Goal: Information Seeking & Learning: Learn about a topic

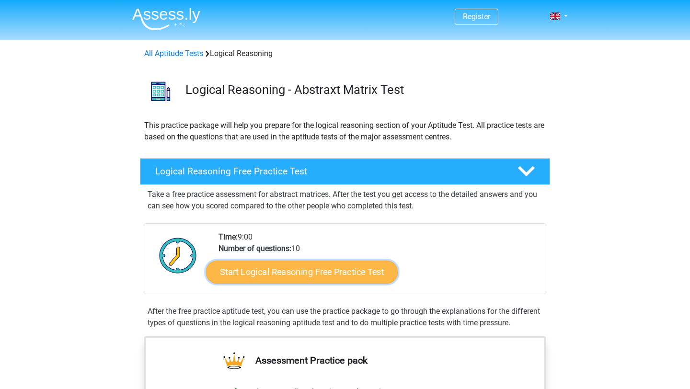
click at [349, 271] on link "Start Logical Reasoning Free Practice Test" at bounding box center [302, 271] width 192 height 23
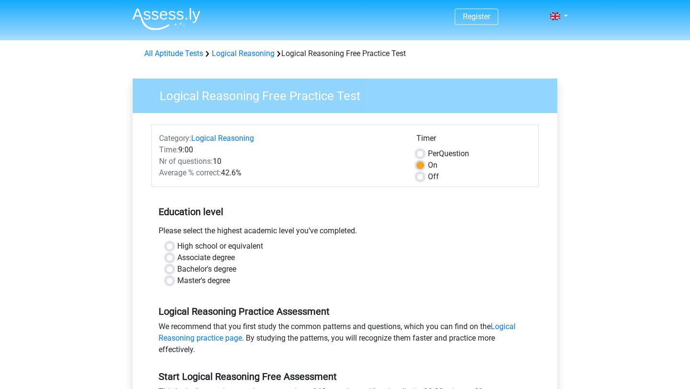
click at [177, 282] on label "Master's degree" at bounding box center [203, 281] width 53 height 12
click at [167, 282] on input "Master's degree" at bounding box center [170, 280] width 8 height 10
radio input "true"
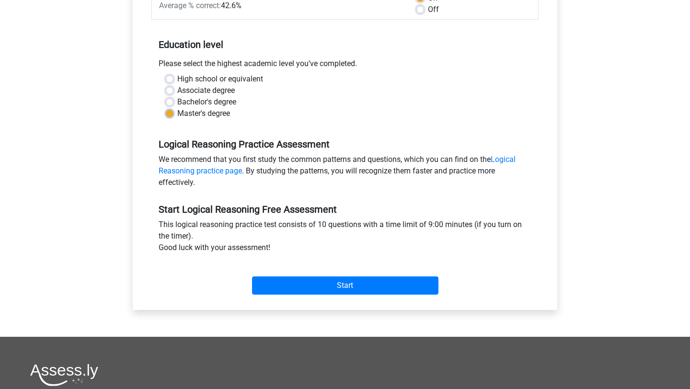
scroll to position [215, 0]
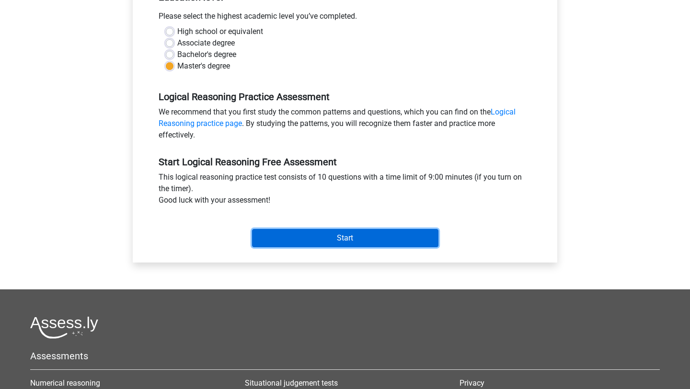
click at [346, 238] on input "Start" at bounding box center [345, 238] width 186 height 18
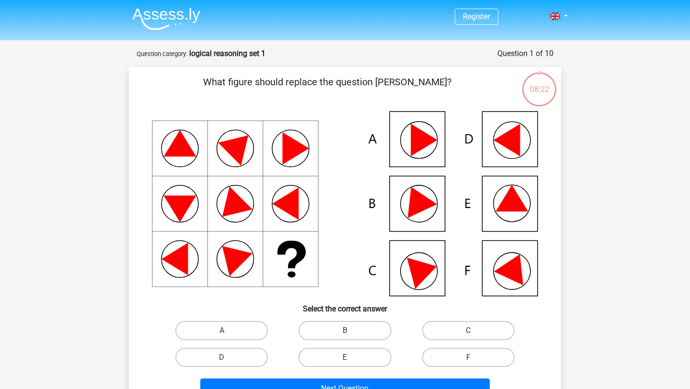
click at [513, 212] on icon at bounding box center [345, 203] width 386 height 185
click at [509, 199] on icon at bounding box center [512, 198] width 33 height 26
click at [347, 358] on input "E" at bounding box center [348, 361] width 6 height 6
radio input "true"
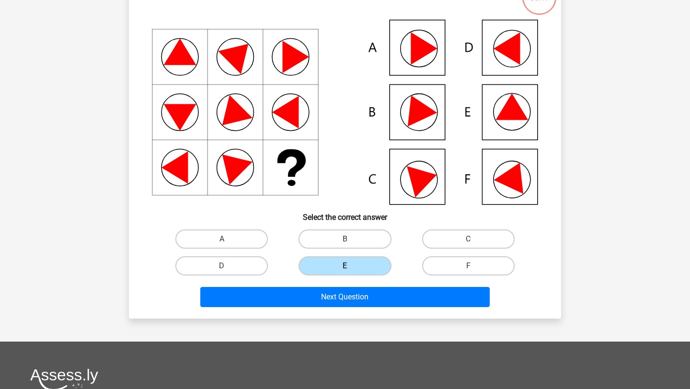
scroll to position [107, 0]
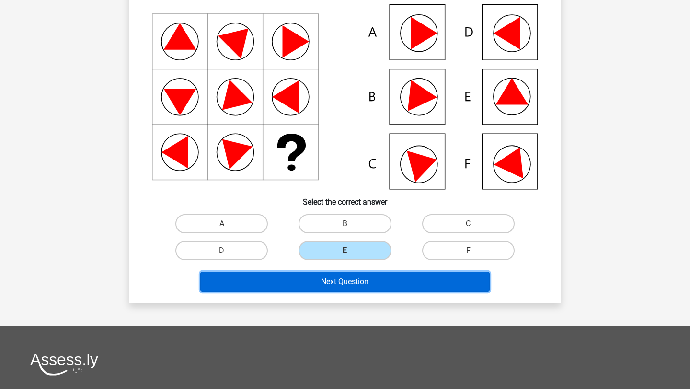
click at [382, 283] on button "Next Question" at bounding box center [345, 282] width 290 height 20
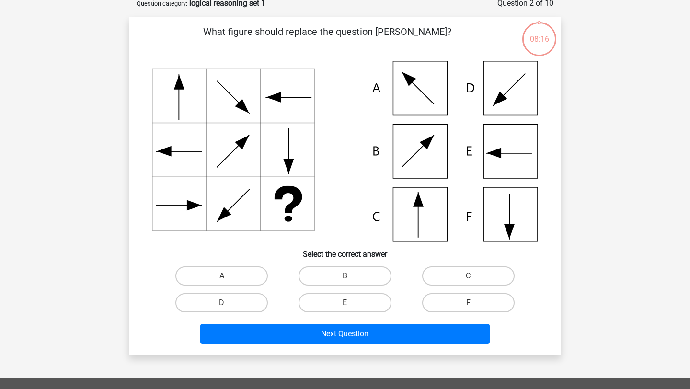
scroll to position [48, 0]
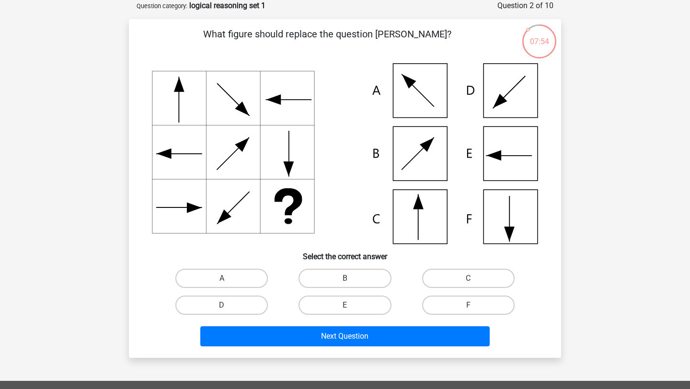
click at [424, 221] on icon at bounding box center [345, 153] width 386 height 181
click at [465, 275] on label "C" at bounding box center [468, 278] width 93 height 19
click at [468, 279] on input "C" at bounding box center [471, 282] width 6 height 6
radio input "true"
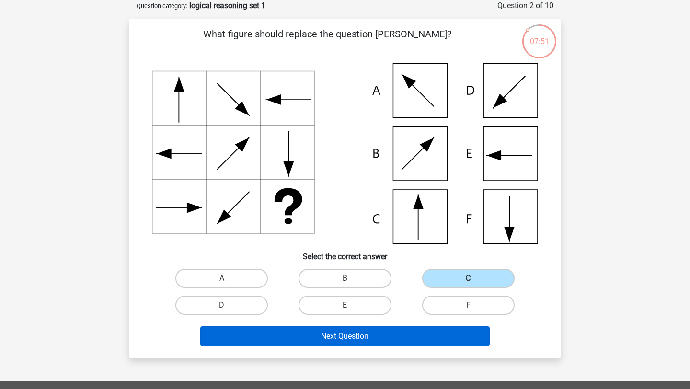
click at [386, 338] on button "Next Question" at bounding box center [345, 336] width 290 height 20
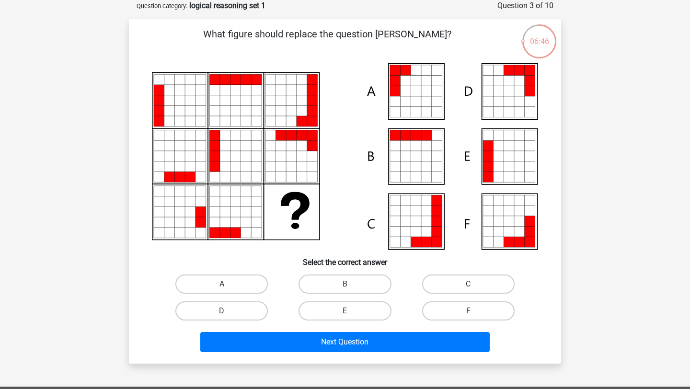
click at [250, 280] on label "A" at bounding box center [221, 284] width 93 height 19
click at [228, 284] on input "A" at bounding box center [225, 287] width 6 height 6
radio input "true"
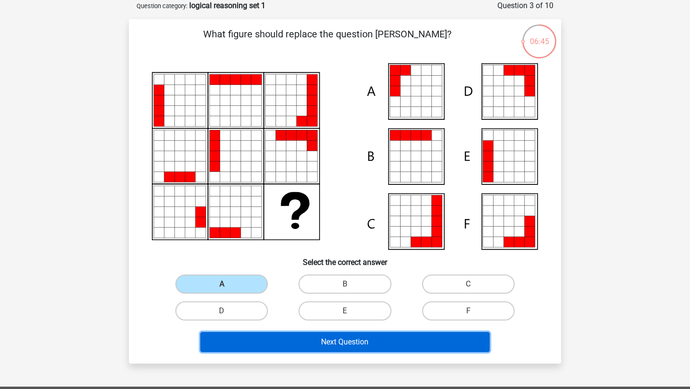
click at [305, 344] on button "Next Question" at bounding box center [345, 342] width 290 height 20
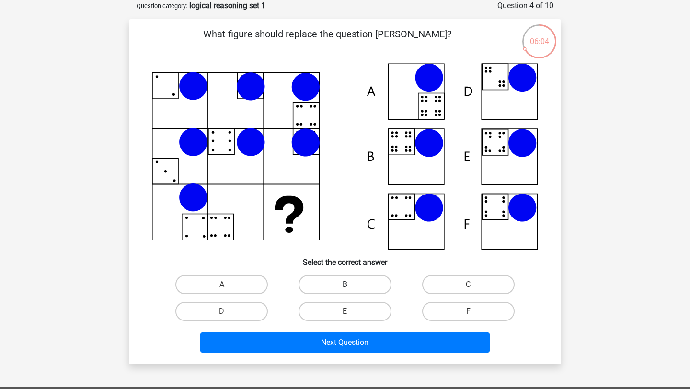
click at [328, 285] on label "B" at bounding box center [345, 284] width 93 height 19
click at [345, 285] on input "B" at bounding box center [348, 288] width 6 height 6
radio input "true"
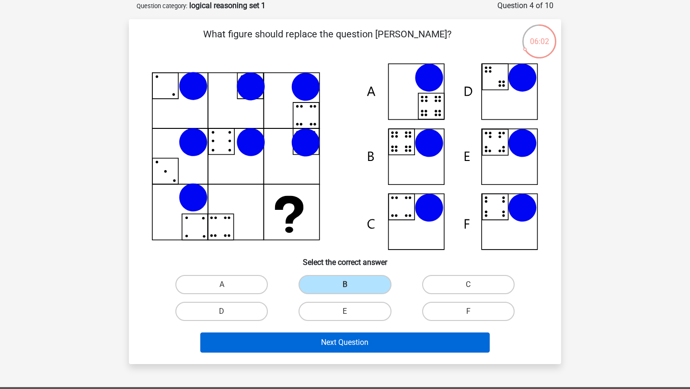
click at [324, 346] on button "Next Question" at bounding box center [345, 343] width 290 height 20
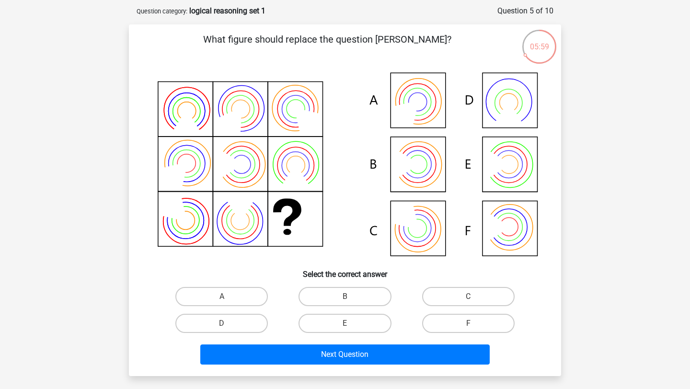
scroll to position [41, 0]
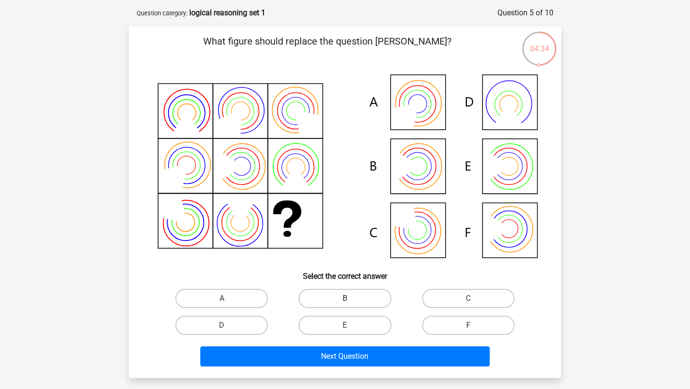
click at [354, 294] on label "B" at bounding box center [345, 298] width 93 height 19
click at [351, 299] on input "B" at bounding box center [348, 302] width 6 height 6
radio input "true"
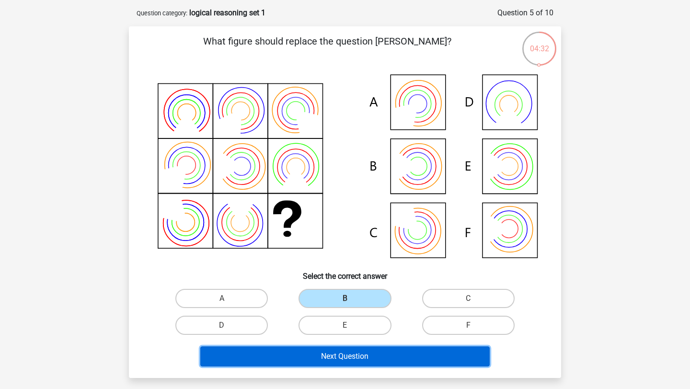
click at [348, 361] on button "Next Question" at bounding box center [345, 357] width 290 height 20
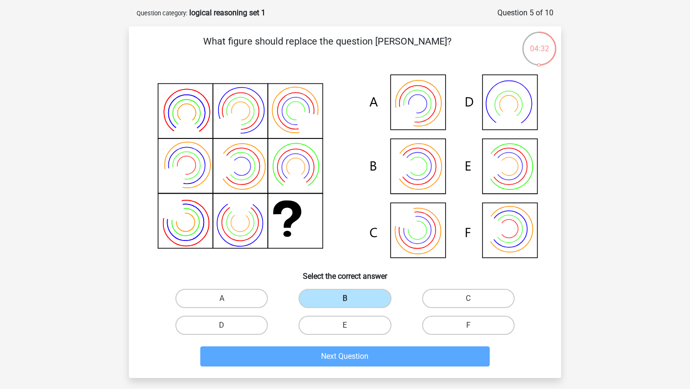
scroll to position [48, 0]
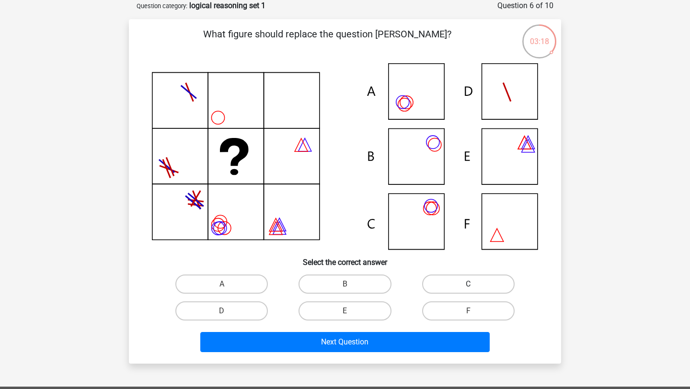
click at [438, 283] on label "C" at bounding box center [468, 284] width 93 height 19
click at [468, 284] on input "C" at bounding box center [471, 287] width 6 height 6
radio input "true"
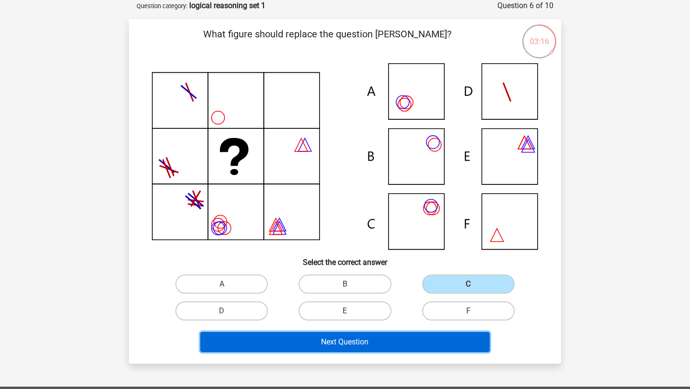
click at [381, 343] on button "Next Question" at bounding box center [345, 342] width 290 height 20
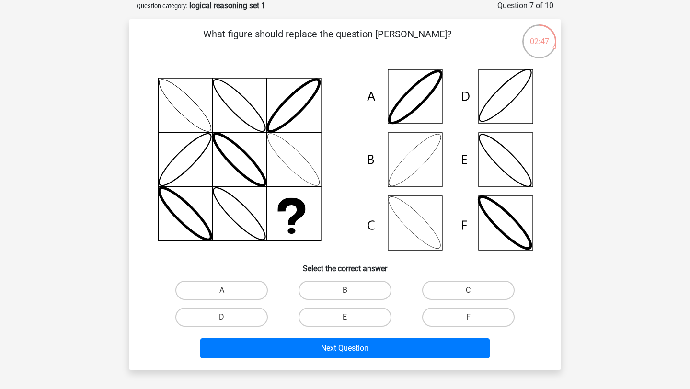
click at [414, 175] on icon at bounding box center [345, 159] width 386 height 193
click at [350, 293] on input "B" at bounding box center [348, 294] width 6 height 6
radio input "true"
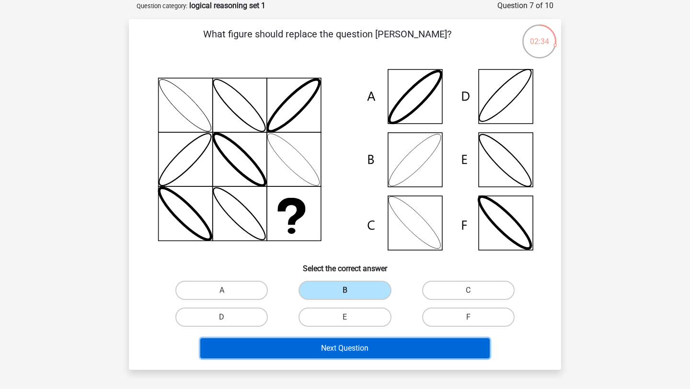
click at [349, 347] on button "Next Question" at bounding box center [345, 348] width 290 height 20
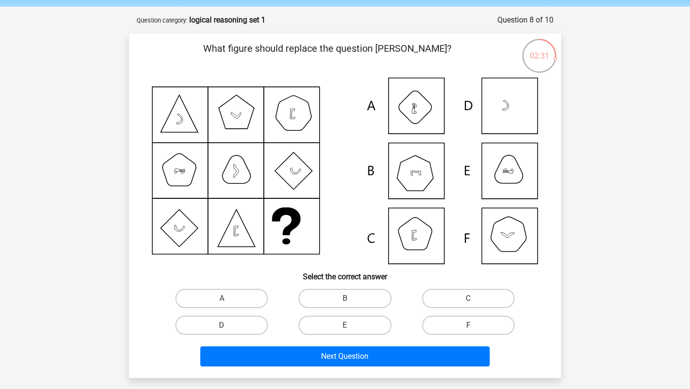
scroll to position [40, 0]
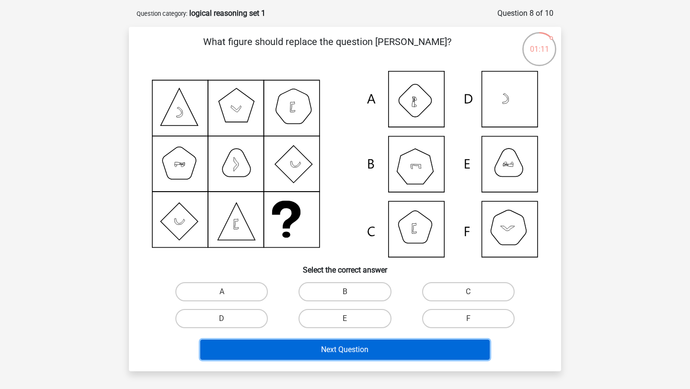
click at [358, 350] on button "Next Question" at bounding box center [345, 350] width 290 height 20
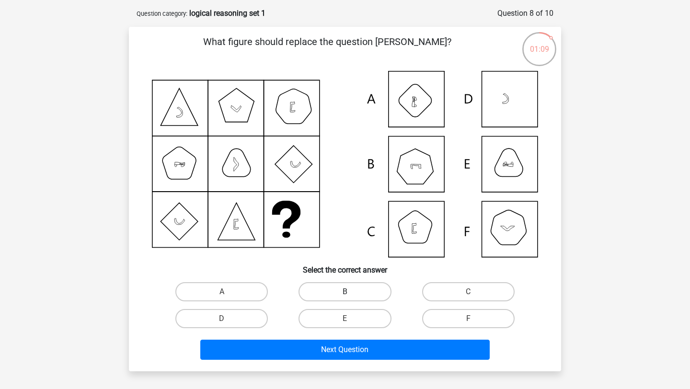
click at [361, 291] on label "B" at bounding box center [345, 291] width 93 height 19
click at [351, 292] on input "B" at bounding box center [348, 295] width 6 height 6
radio input "true"
click at [457, 289] on label "C" at bounding box center [468, 291] width 93 height 19
click at [468, 292] on input "C" at bounding box center [471, 295] width 6 height 6
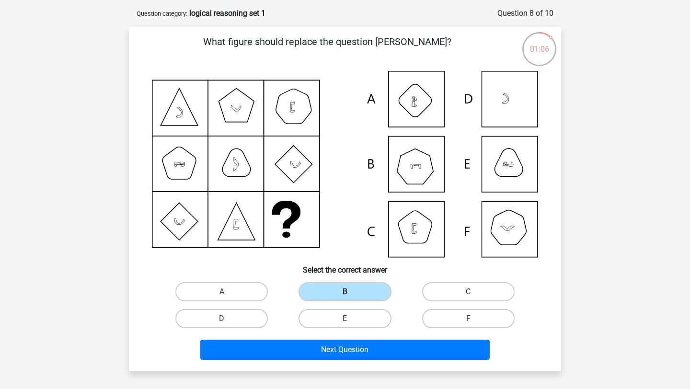
radio input "true"
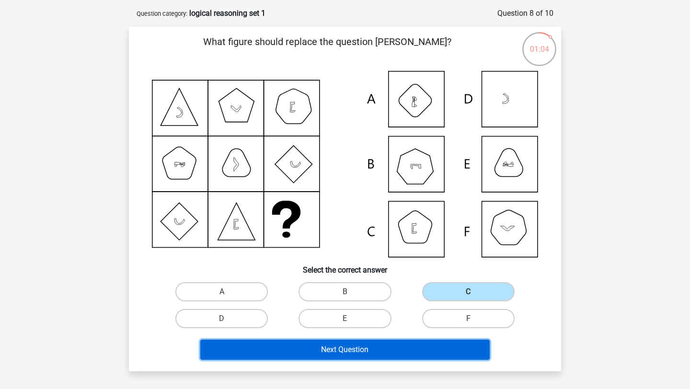
click at [386, 349] on button "Next Question" at bounding box center [345, 350] width 290 height 20
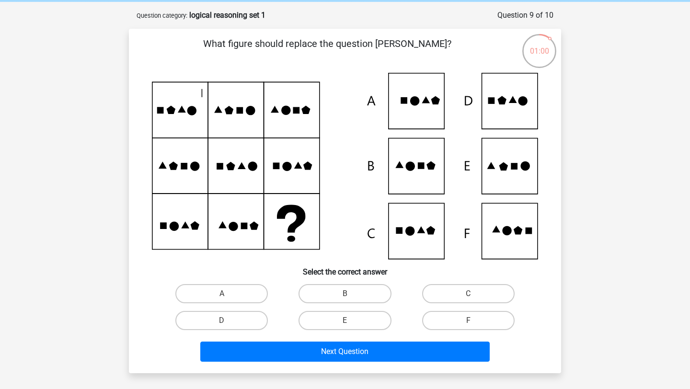
scroll to position [37, 0]
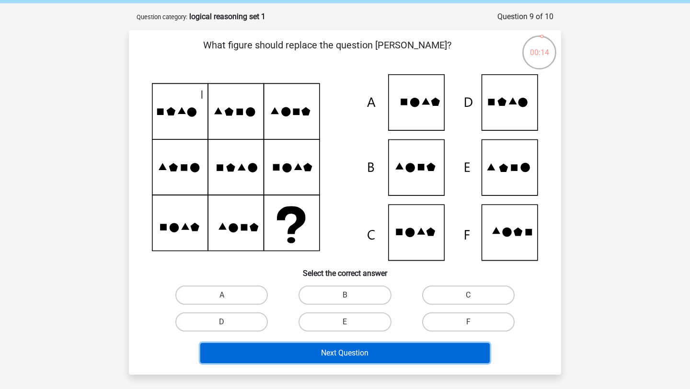
click at [355, 355] on button "Next Question" at bounding box center [345, 353] width 290 height 20
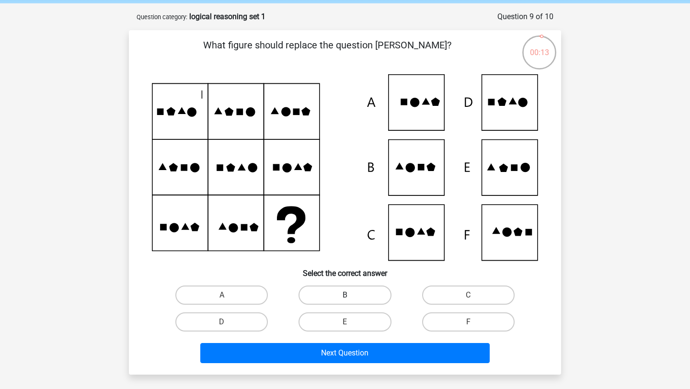
click at [369, 295] on label "B" at bounding box center [345, 295] width 93 height 19
click at [351, 295] on input "B" at bounding box center [348, 298] width 6 height 6
radio input "true"
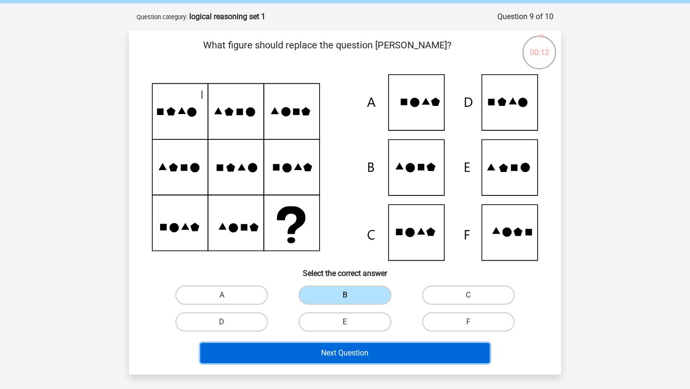
click at [367, 355] on button "Next Question" at bounding box center [345, 353] width 290 height 20
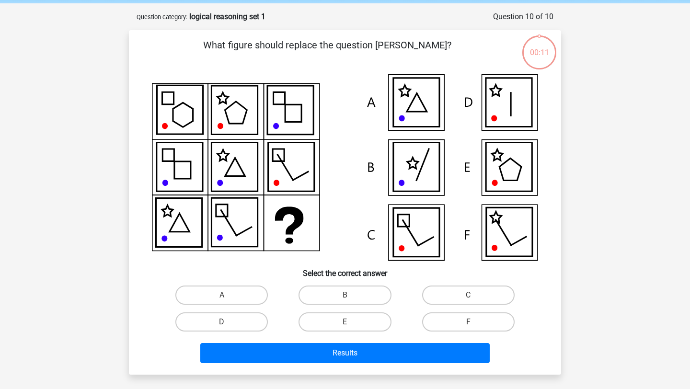
scroll to position [48, 0]
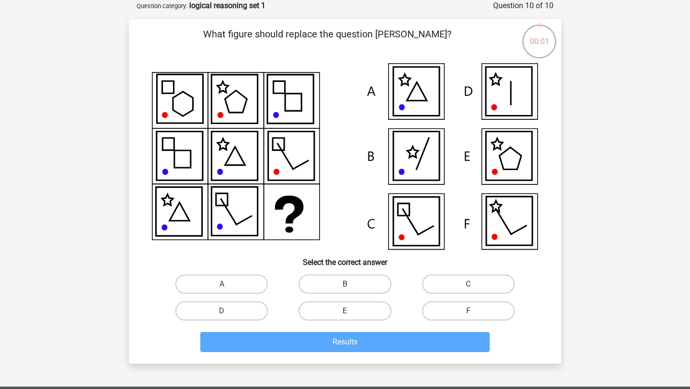
click at [411, 221] on icon at bounding box center [417, 221] width 46 height 49
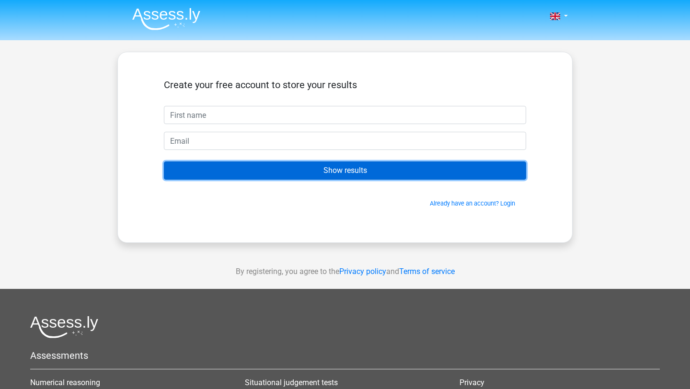
click at [318, 174] on input "Show results" at bounding box center [345, 171] width 362 height 18
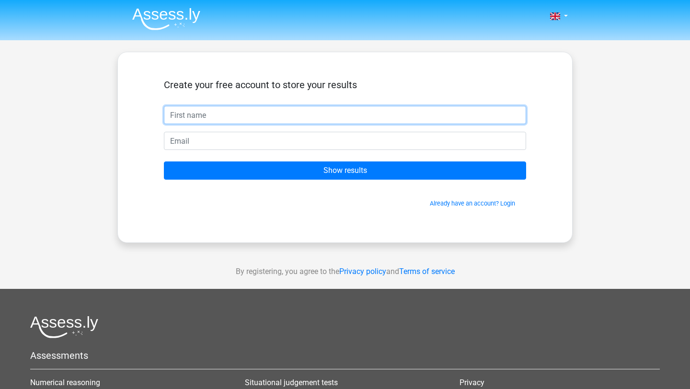
click at [235, 115] on input "text" at bounding box center [345, 115] width 362 height 18
type input "[PERSON_NAME]"
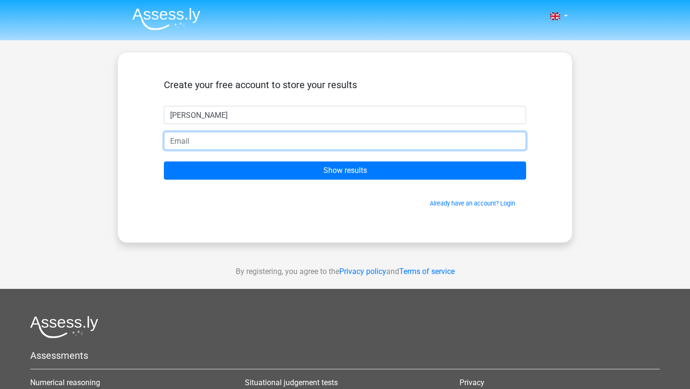
click at [217, 141] on input "email" at bounding box center [345, 141] width 362 height 18
type input "tanbirhim@gmail.com"
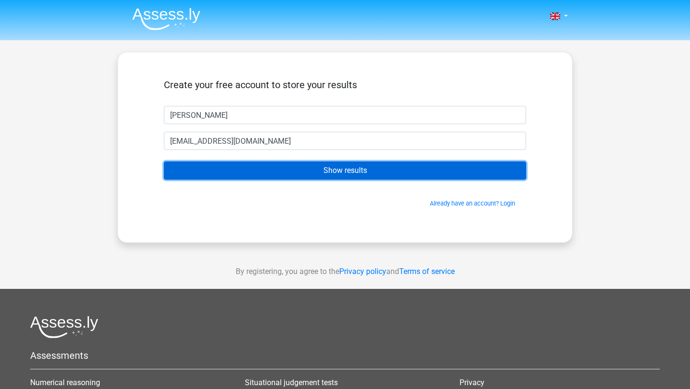
click at [270, 173] on input "Show results" at bounding box center [345, 171] width 362 height 18
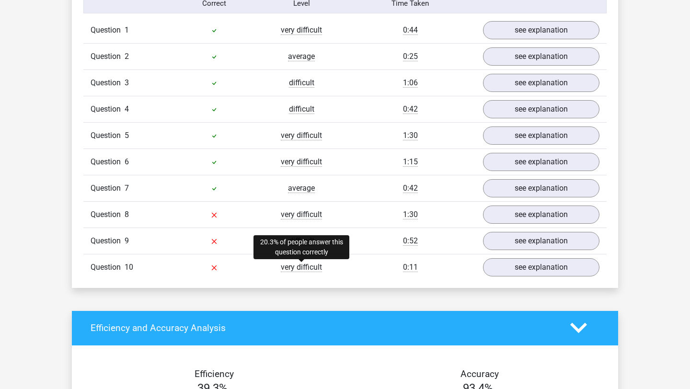
scroll to position [791, 0]
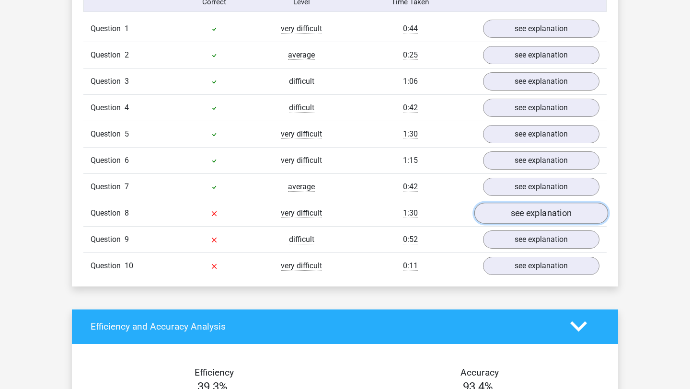
click at [517, 214] on link "see explanation" at bounding box center [542, 213] width 134 height 21
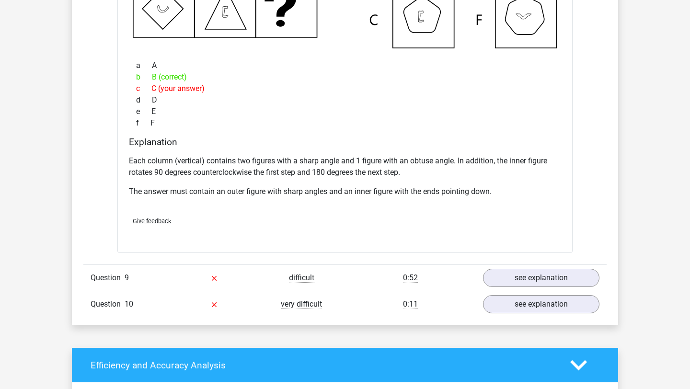
scroll to position [1220, 0]
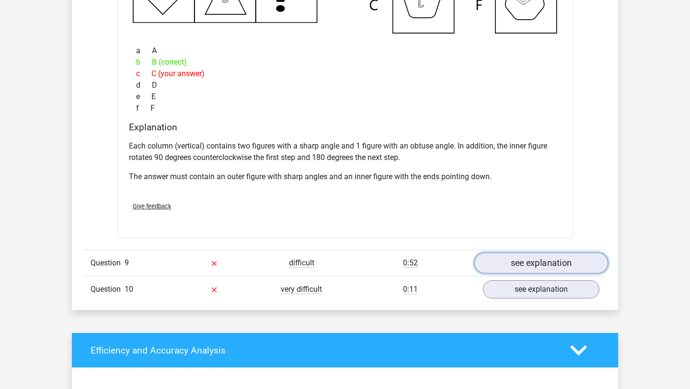
click at [501, 260] on link "see explanation" at bounding box center [542, 263] width 134 height 21
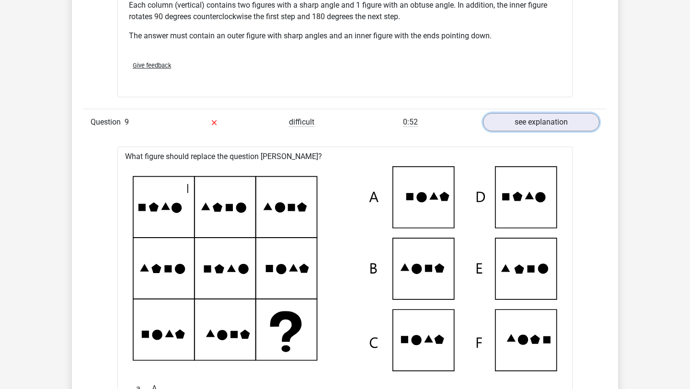
scroll to position [1359, 0]
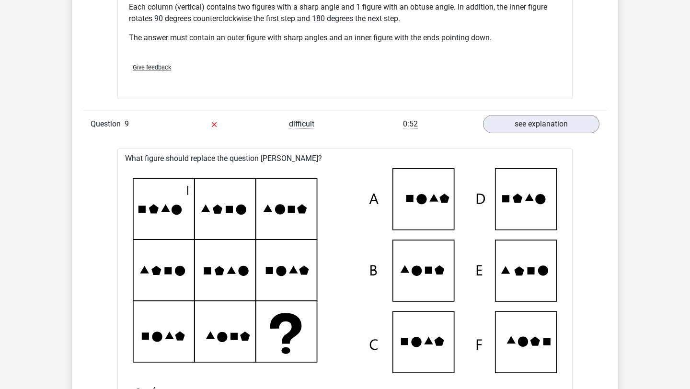
click at [528, 216] on icon at bounding box center [345, 270] width 425 height 205
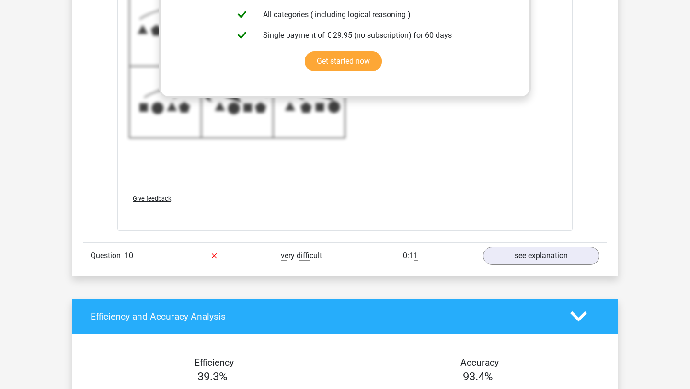
scroll to position [1953, 0]
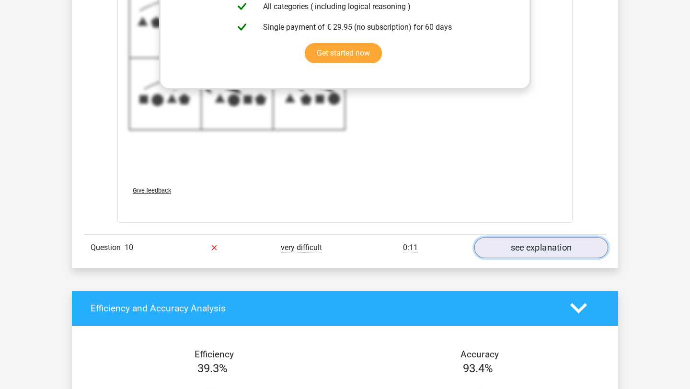
click at [496, 248] on link "see explanation" at bounding box center [542, 247] width 134 height 21
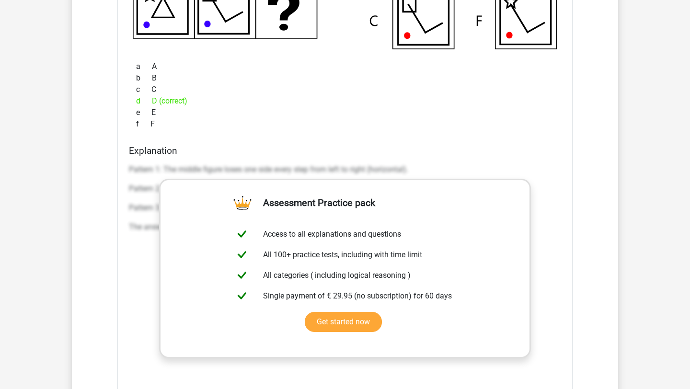
scroll to position [2407, 0]
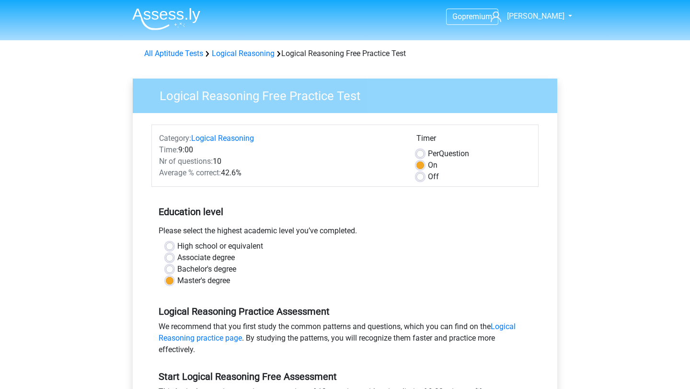
scroll to position [215, 0]
